Goal: Information Seeking & Learning: Understand process/instructions

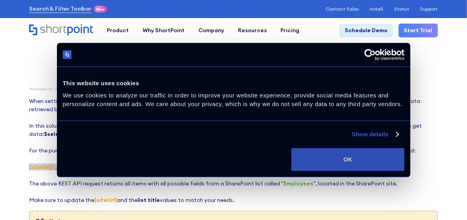
click at [377, 157] on button "OK" at bounding box center [347, 159] width 113 height 23
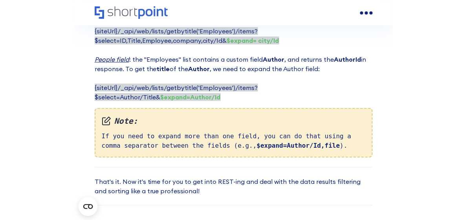
scroll to position [1766, 0]
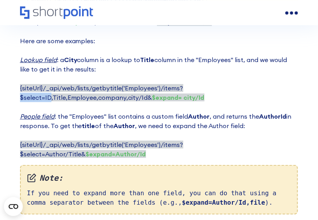
drag, startPoint x: 20, startPoint y: 135, endPoint x: 51, endPoint y: 135, distance: 31.4
copy span "$select=ID"
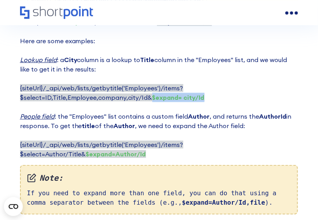
drag, startPoint x: 151, startPoint y: 134, endPoint x: 200, endPoint y: 134, distance: 49.4
click at [200, 101] on strong "$expand= city/Id" at bounding box center [178, 97] width 52 height 8
copy strong "$expand= city/Id"
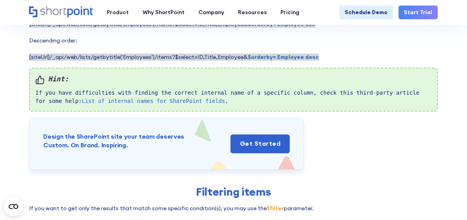
scroll to position [549, 0]
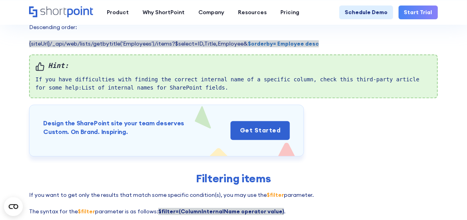
click at [131, 91] on link "List of internal names for SharePoint fields" at bounding box center [153, 87] width 143 height 6
